Goal: Transaction & Acquisition: Download file/media

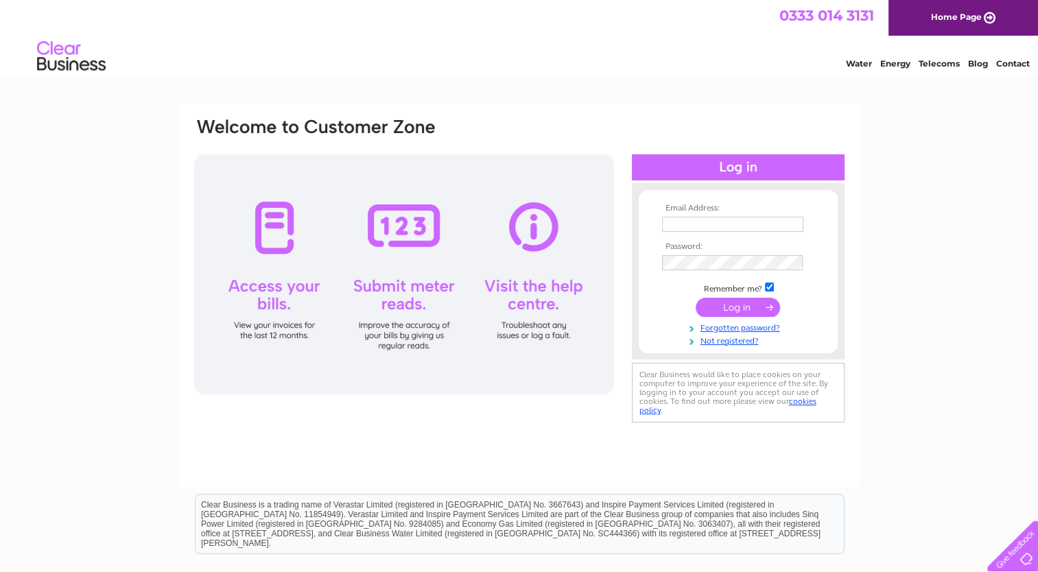
type input "garyleask@hotmail.co.uk"
click at [724, 306] on input "submit" at bounding box center [738, 307] width 84 height 19
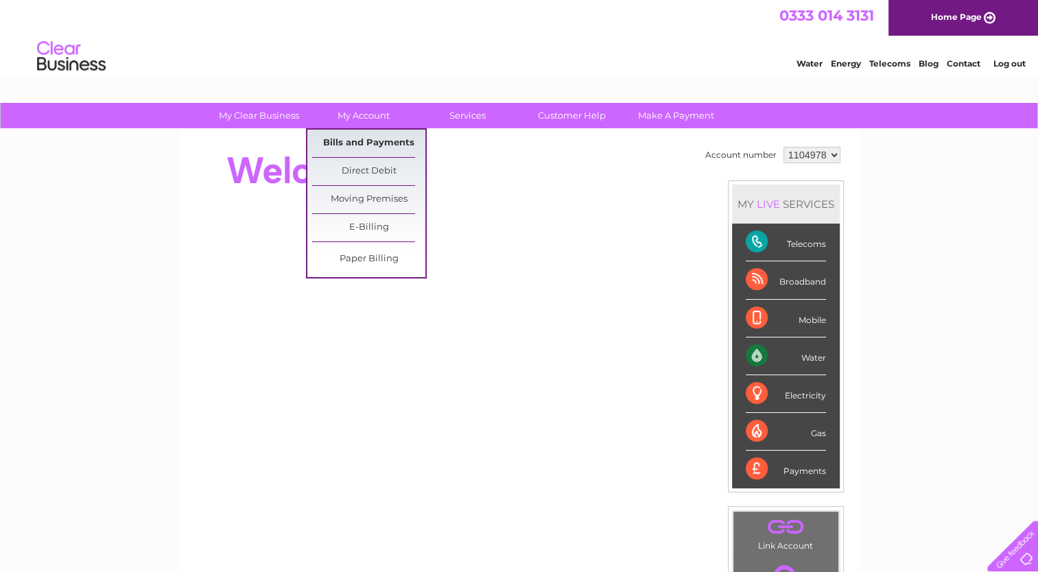
click at [368, 141] on link "Bills and Payments" at bounding box center [368, 143] width 113 height 27
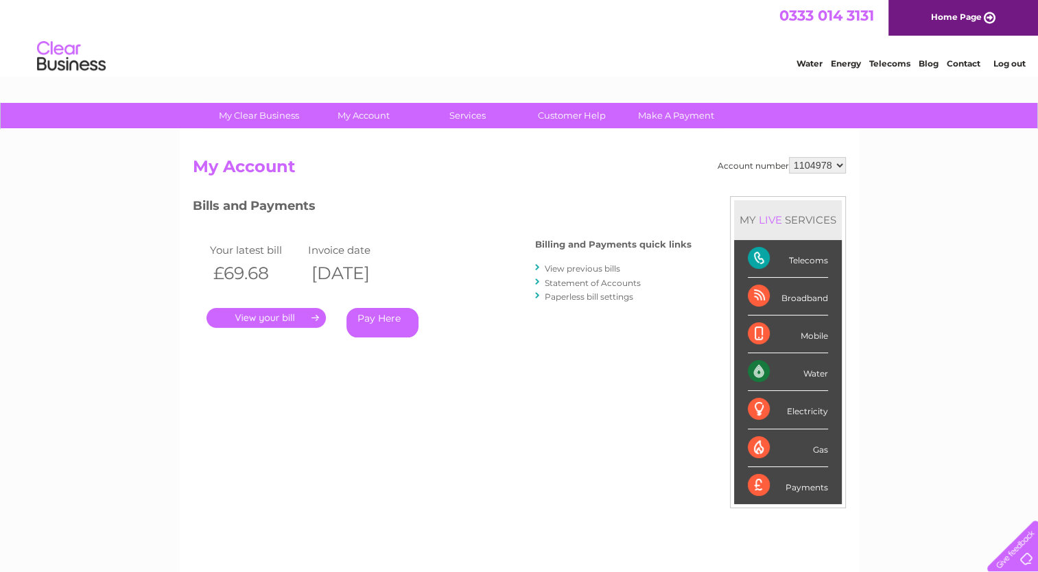
click at [580, 268] on link "View previous bills" at bounding box center [582, 269] width 75 height 10
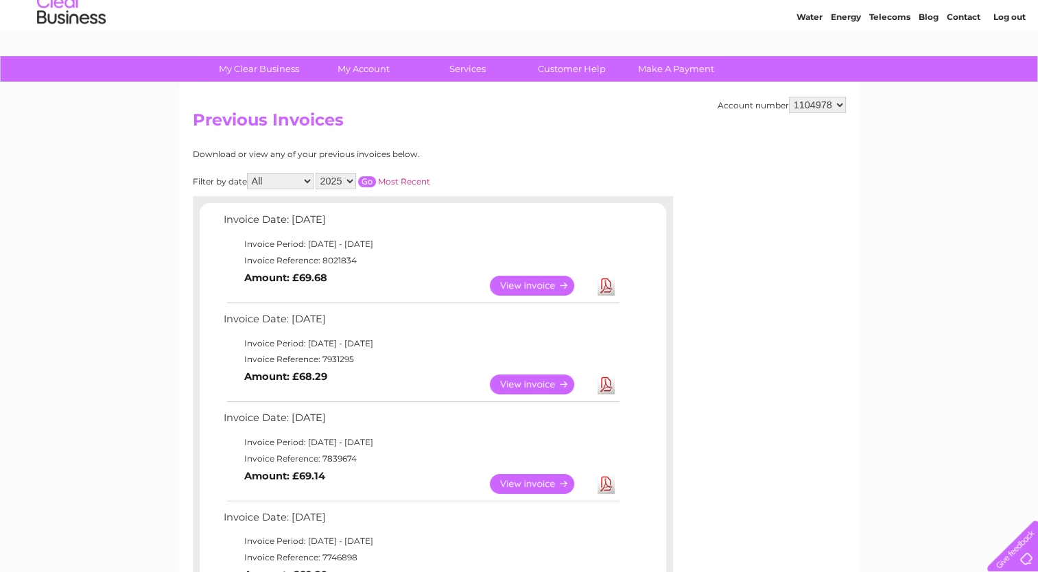
scroll to position [69, 0]
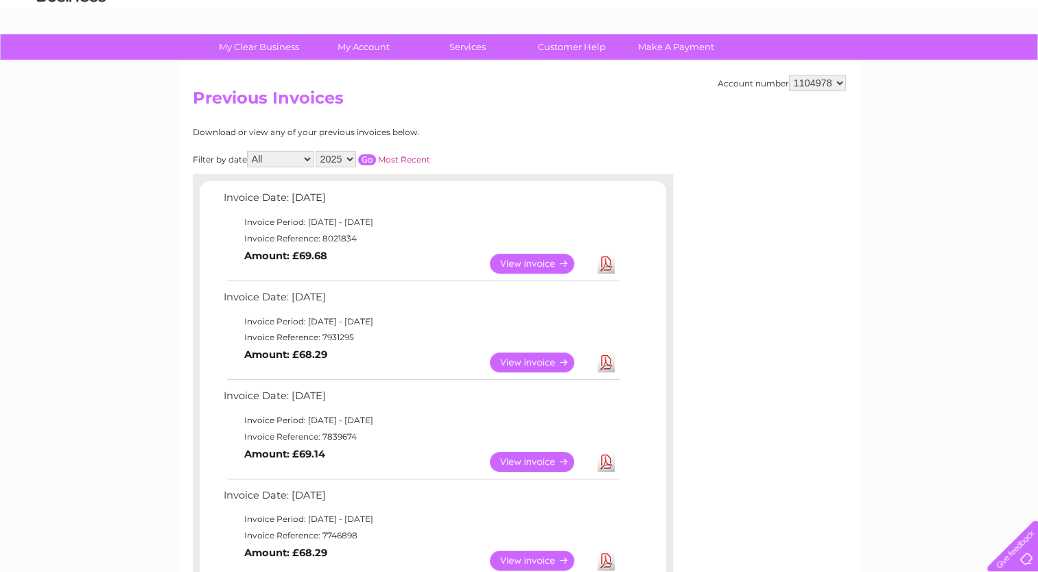
click at [609, 364] on link "Download" at bounding box center [606, 363] width 17 height 20
click at [601, 460] on link "Download" at bounding box center [606, 462] width 17 height 20
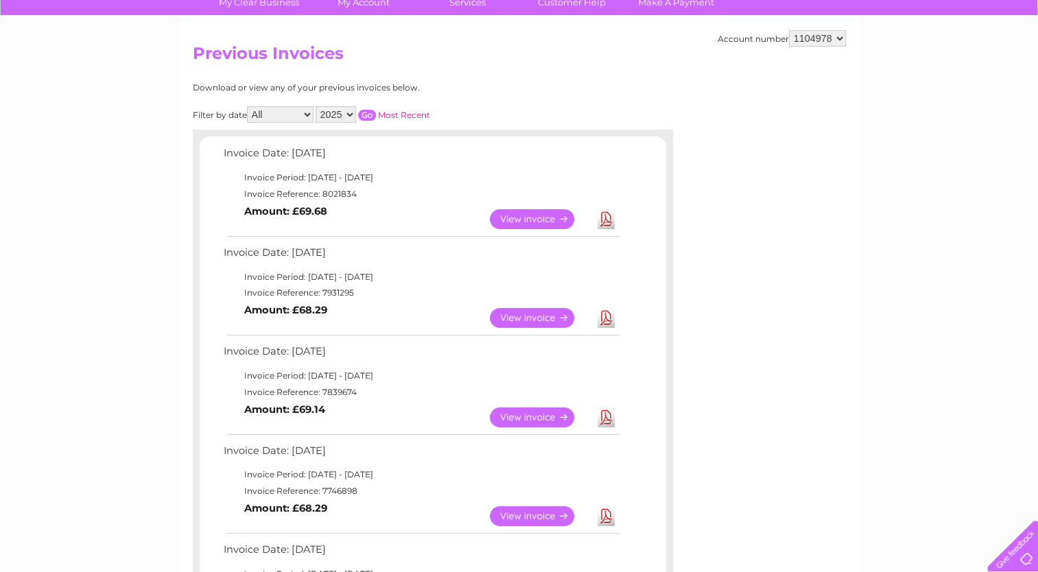
scroll to position [137, 0]
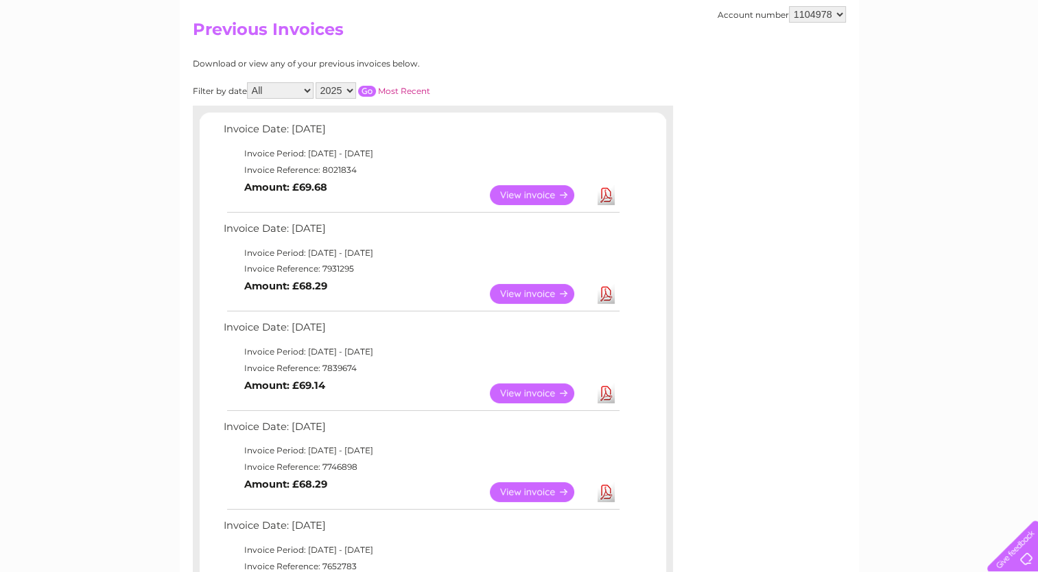
click at [602, 493] on link "Download" at bounding box center [606, 492] width 17 height 20
